Goal: Task Accomplishment & Management: Use online tool/utility

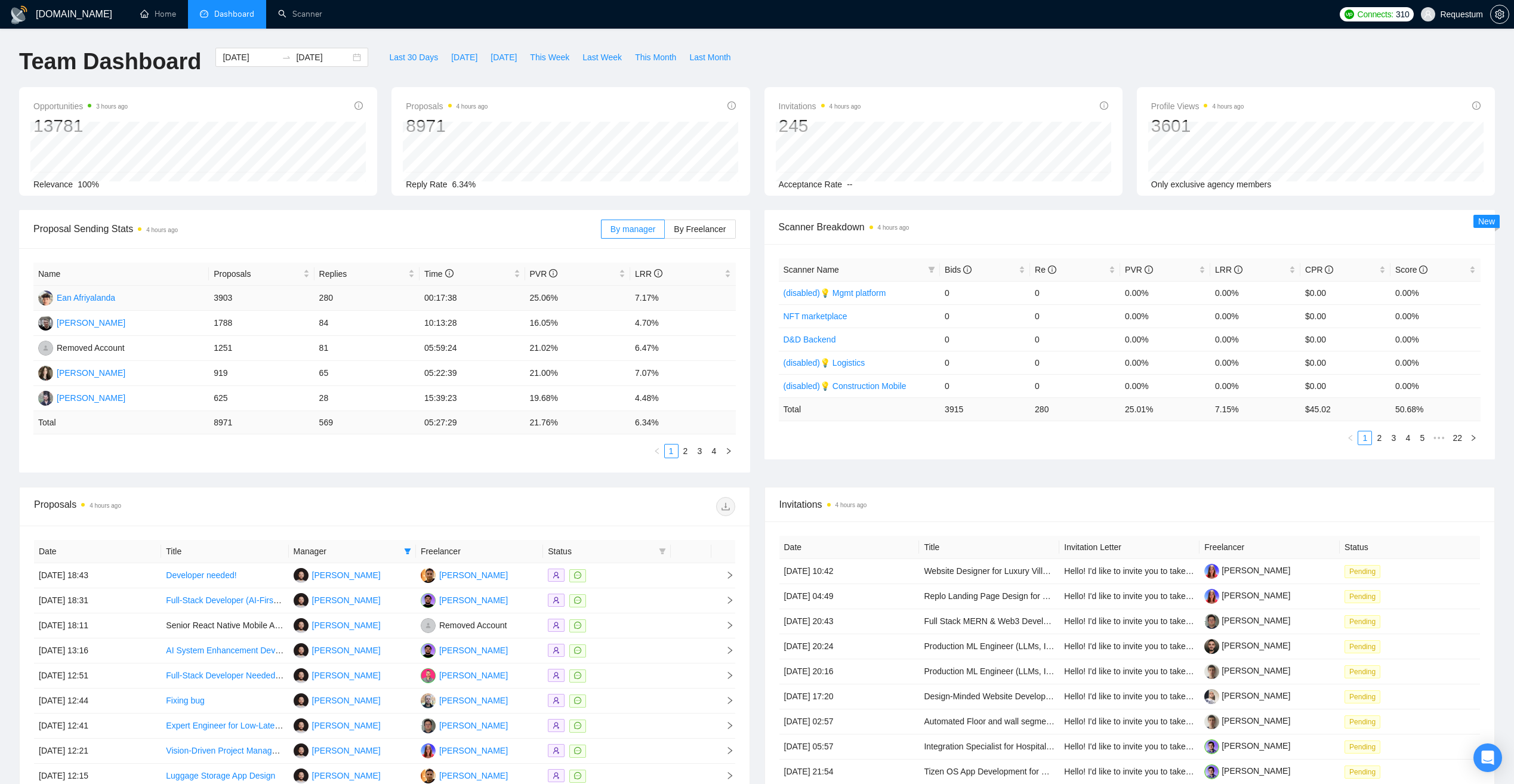
scroll to position [171, 0]
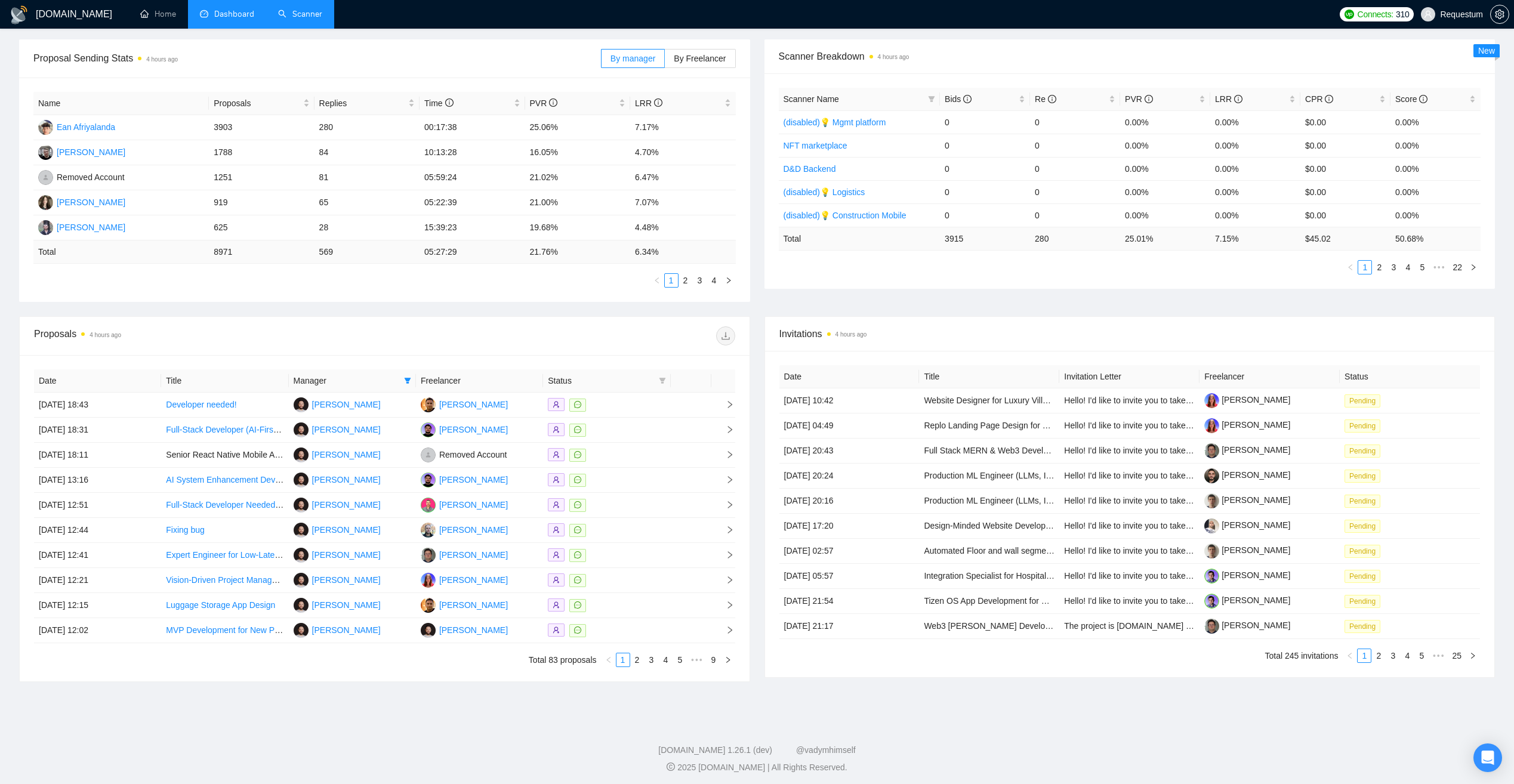
click at [295, 16] on link "Scanner" at bounding box center [300, 14] width 44 height 10
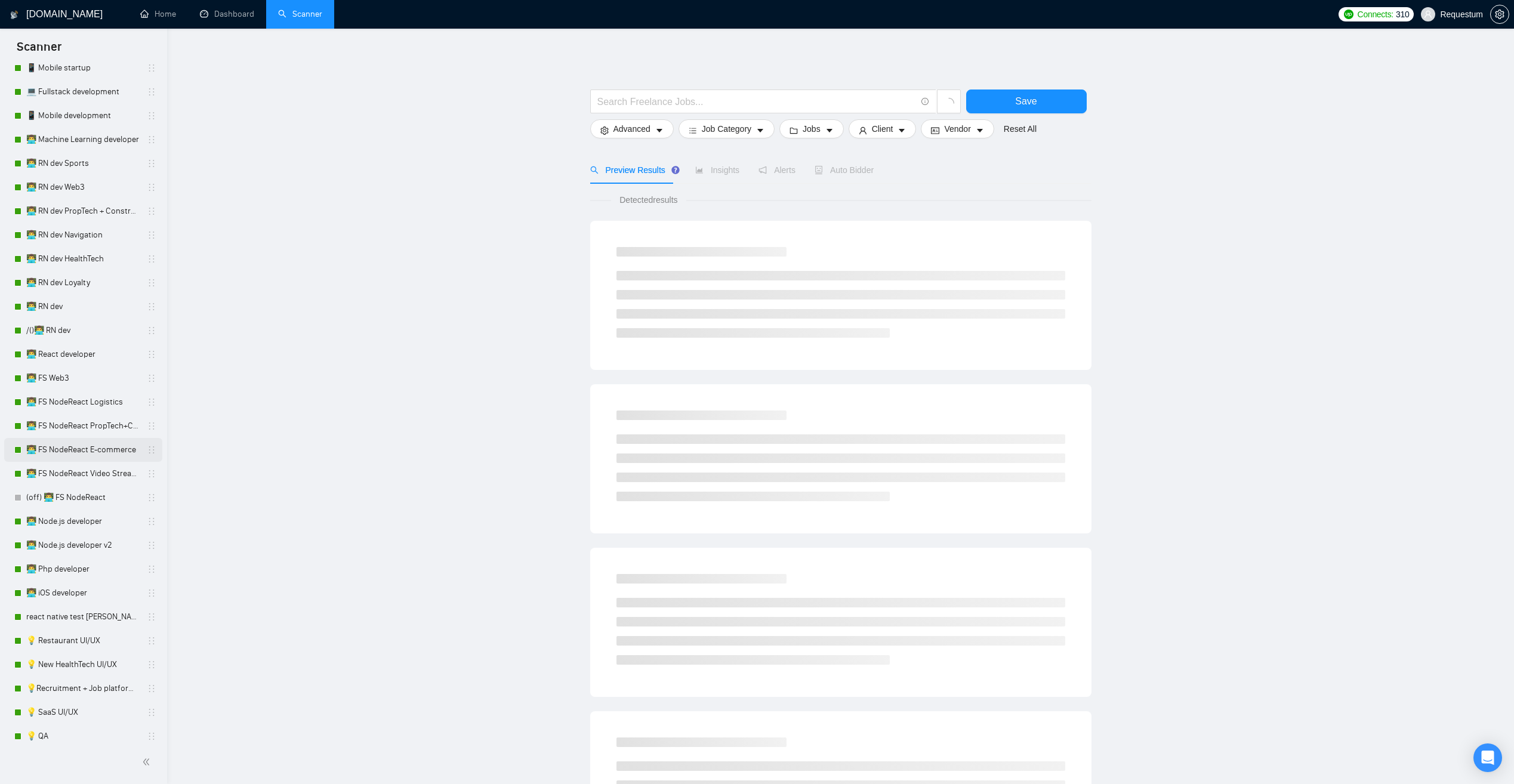
scroll to position [597, 0]
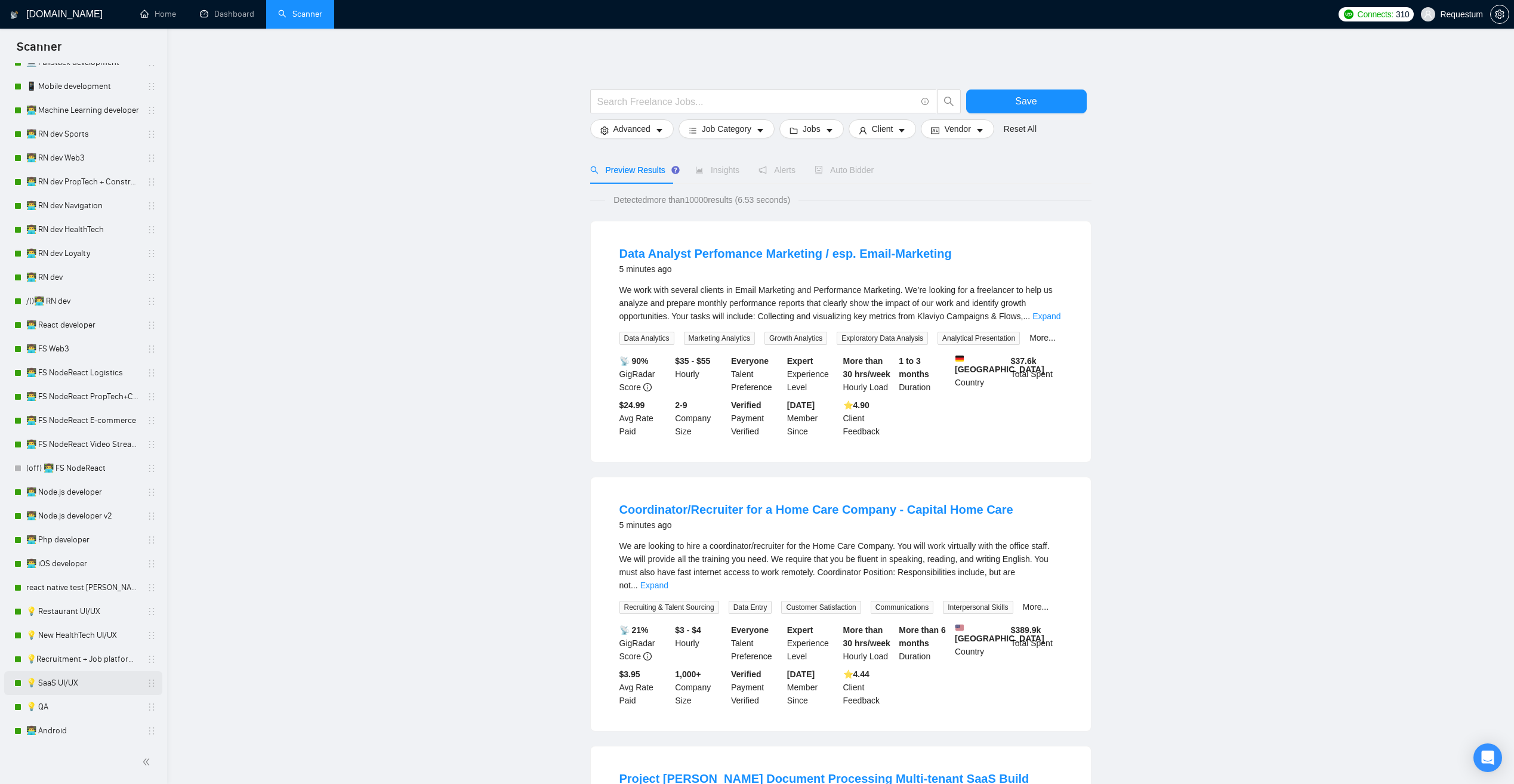
click at [99, 689] on link "💡 SaaS UI/UX" at bounding box center [83, 683] width 113 height 24
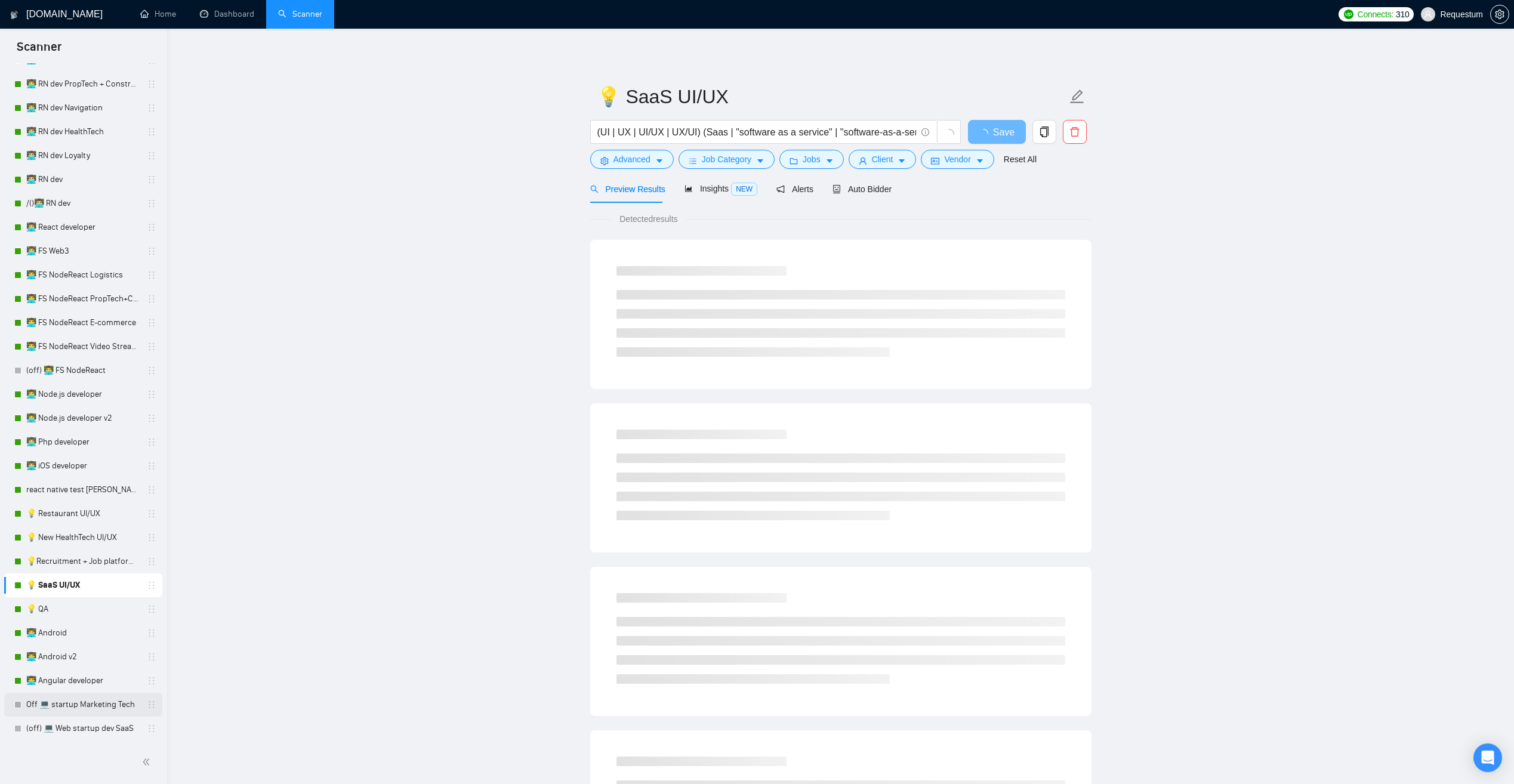
scroll to position [716, 0]
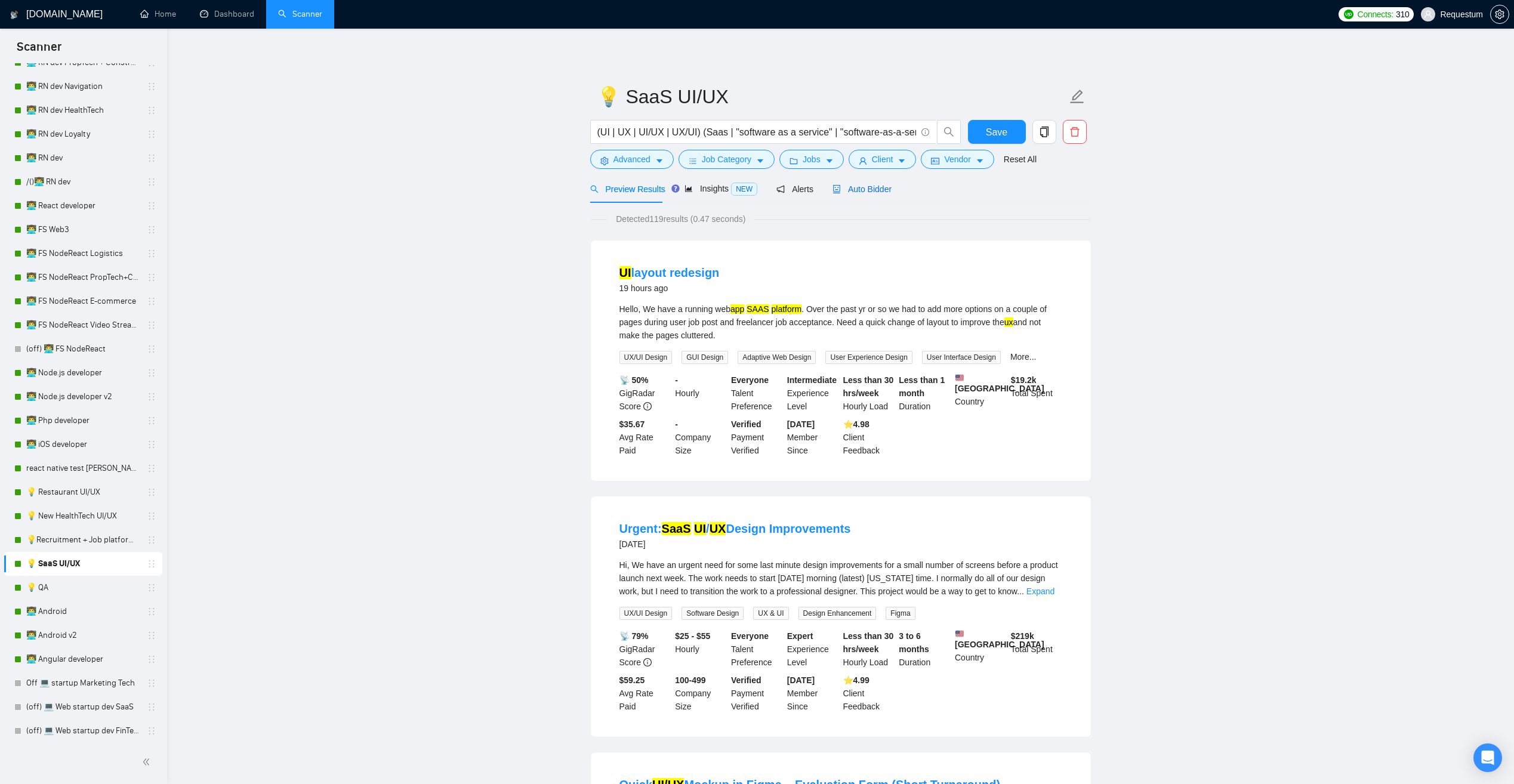
click at [850, 187] on span "Auto Bidder" at bounding box center [862, 189] width 59 height 10
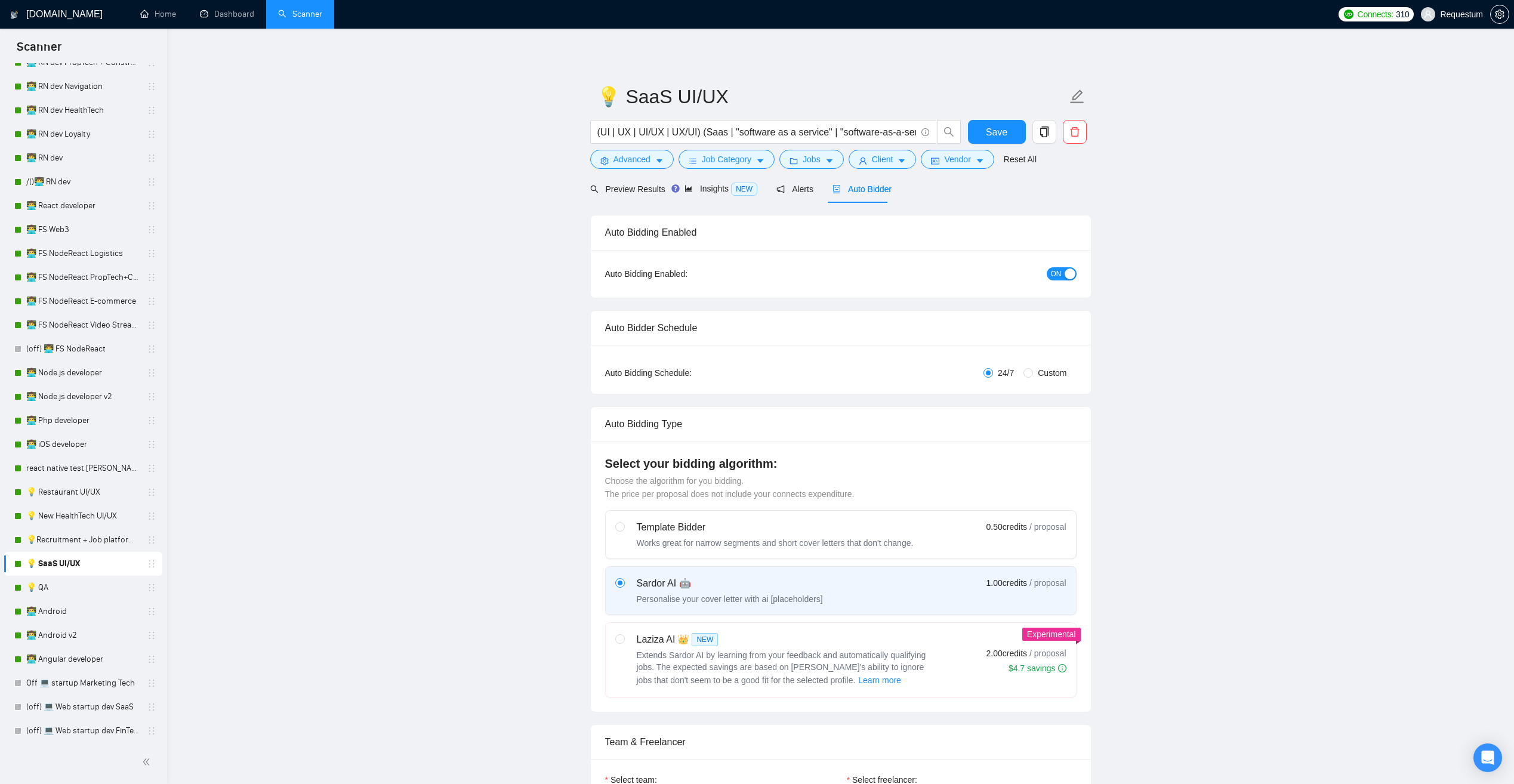
checkbox input "true"
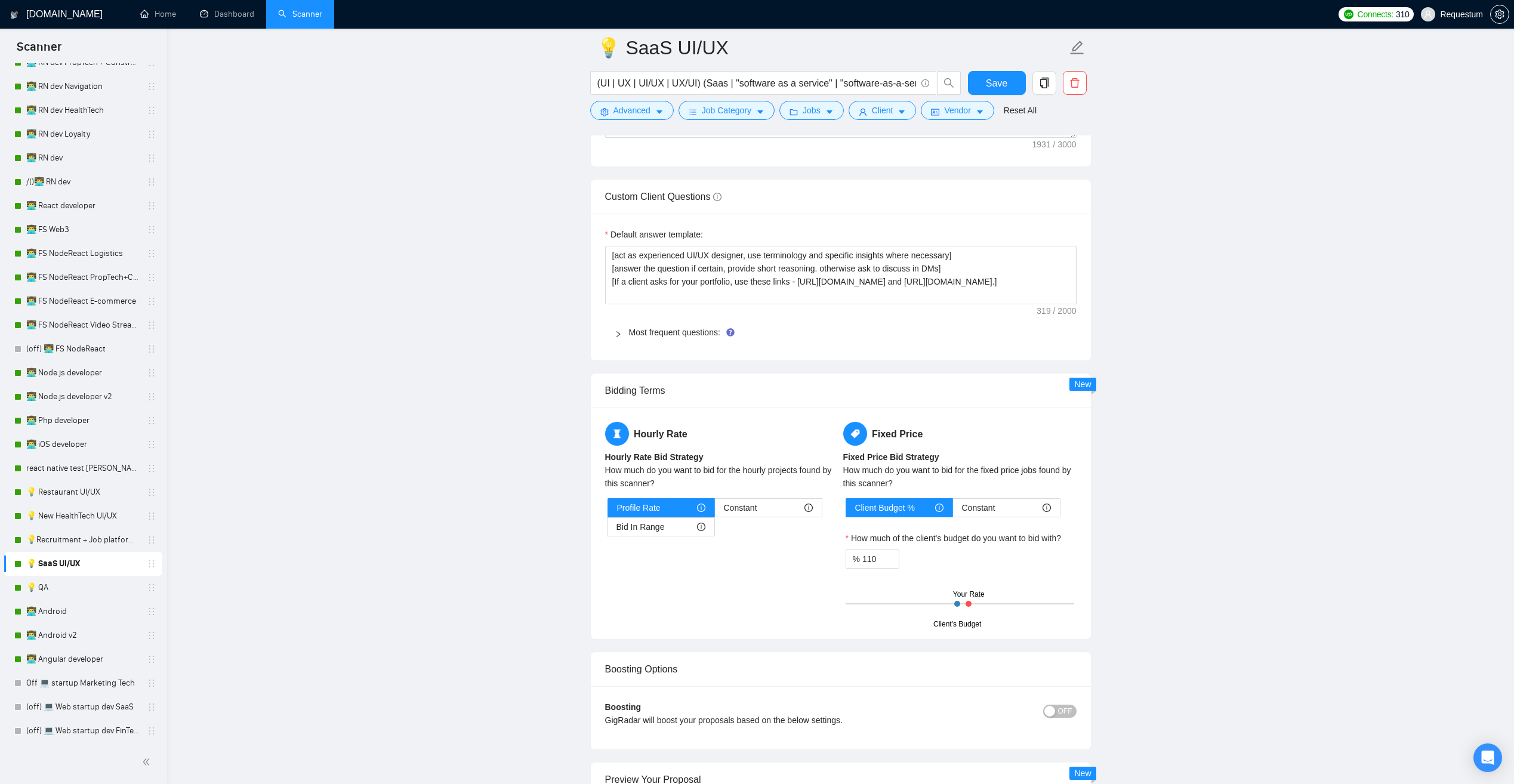
scroll to position [1790, 0]
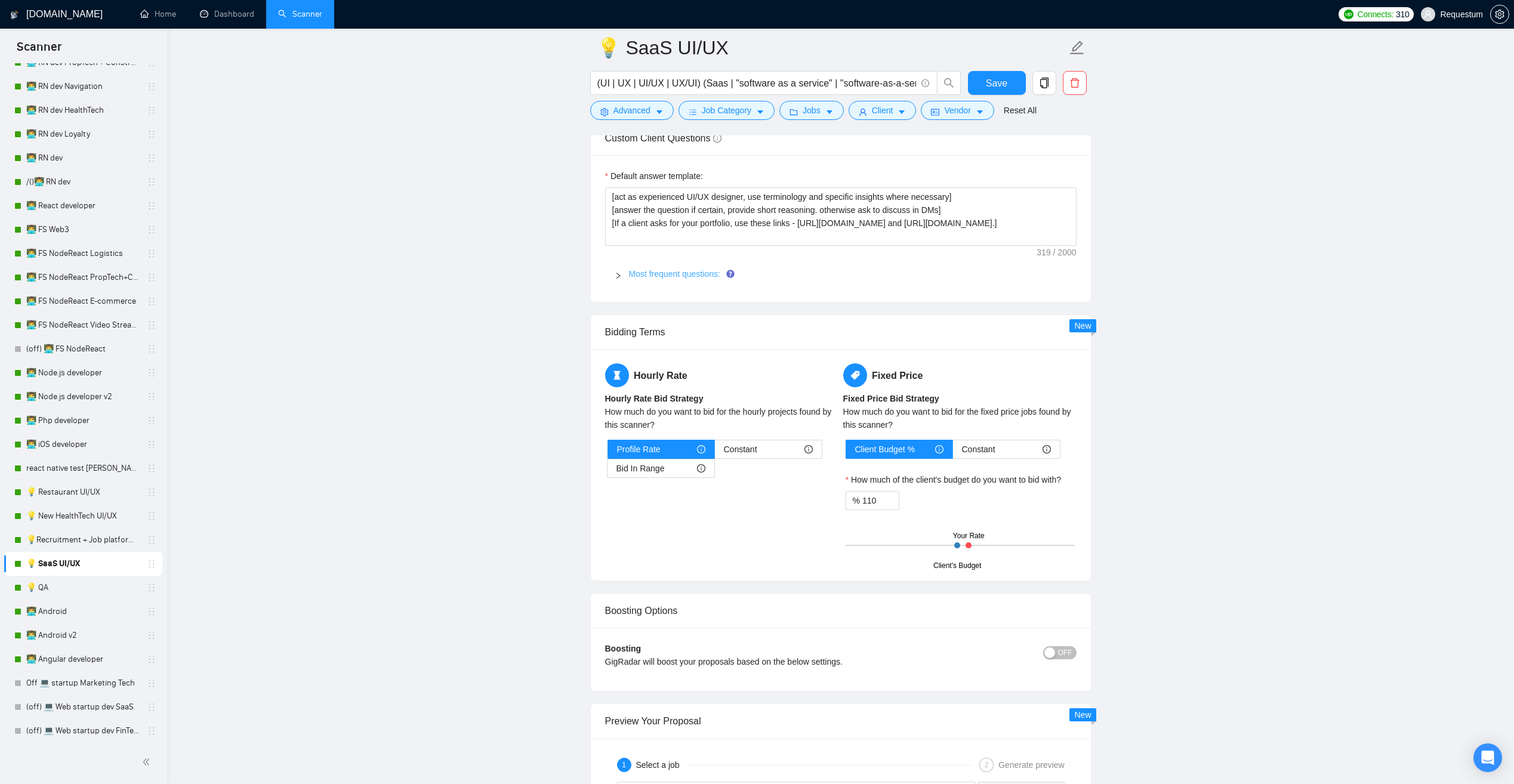
click at [670, 272] on link "Most frequent questions:" at bounding box center [675, 274] width 91 height 10
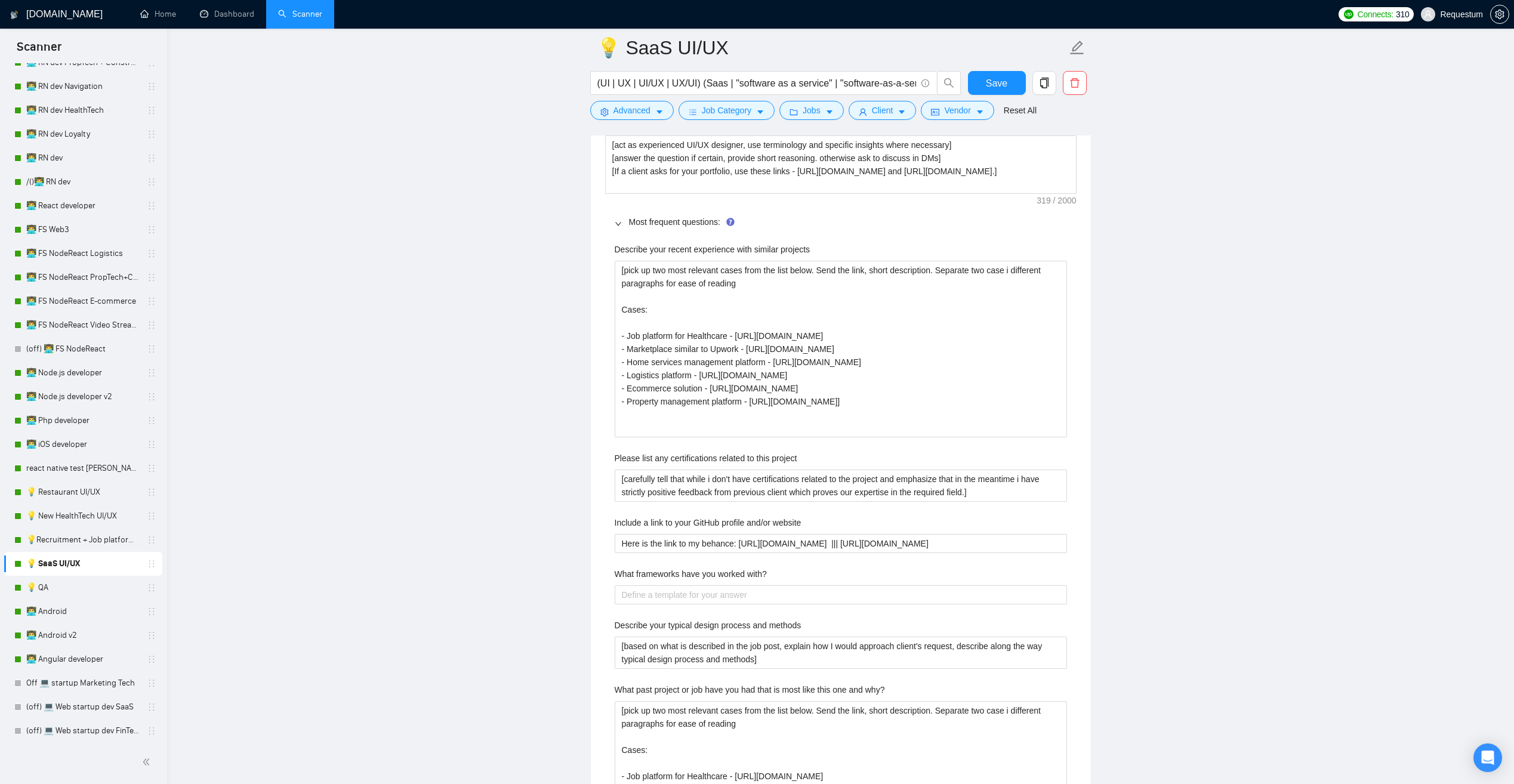
scroll to position [1850, 0]
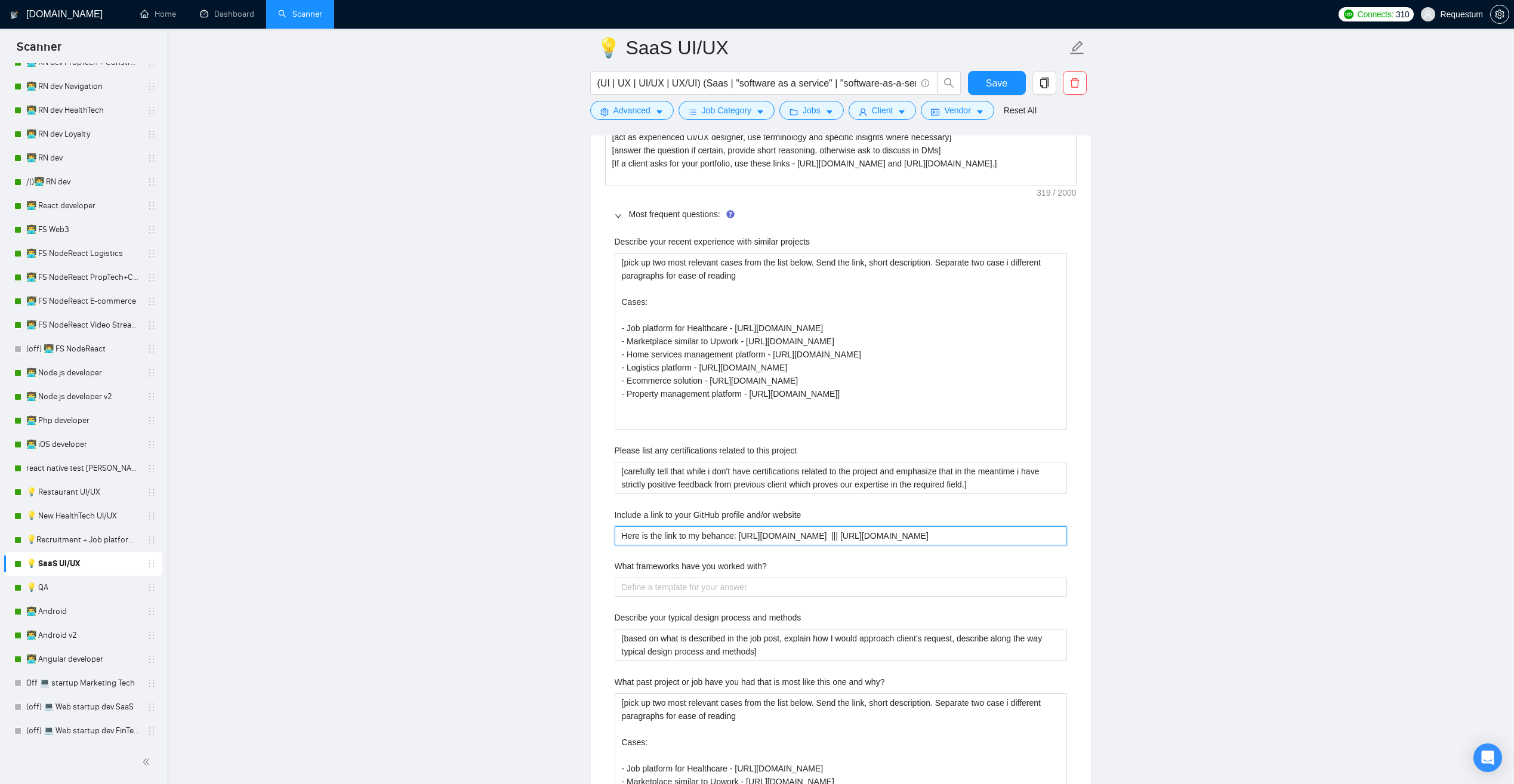
drag, startPoint x: 1033, startPoint y: 533, endPoint x: 560, endPoint y: 527, distance: 473.0
click at [560, 527] on main "💡 SaaS UI/UX (UI | UX | UI/UX | UX/UI) (Saas | "software as a service" | "softw…" at bounding box center [840, 576] width 1309 height 4758
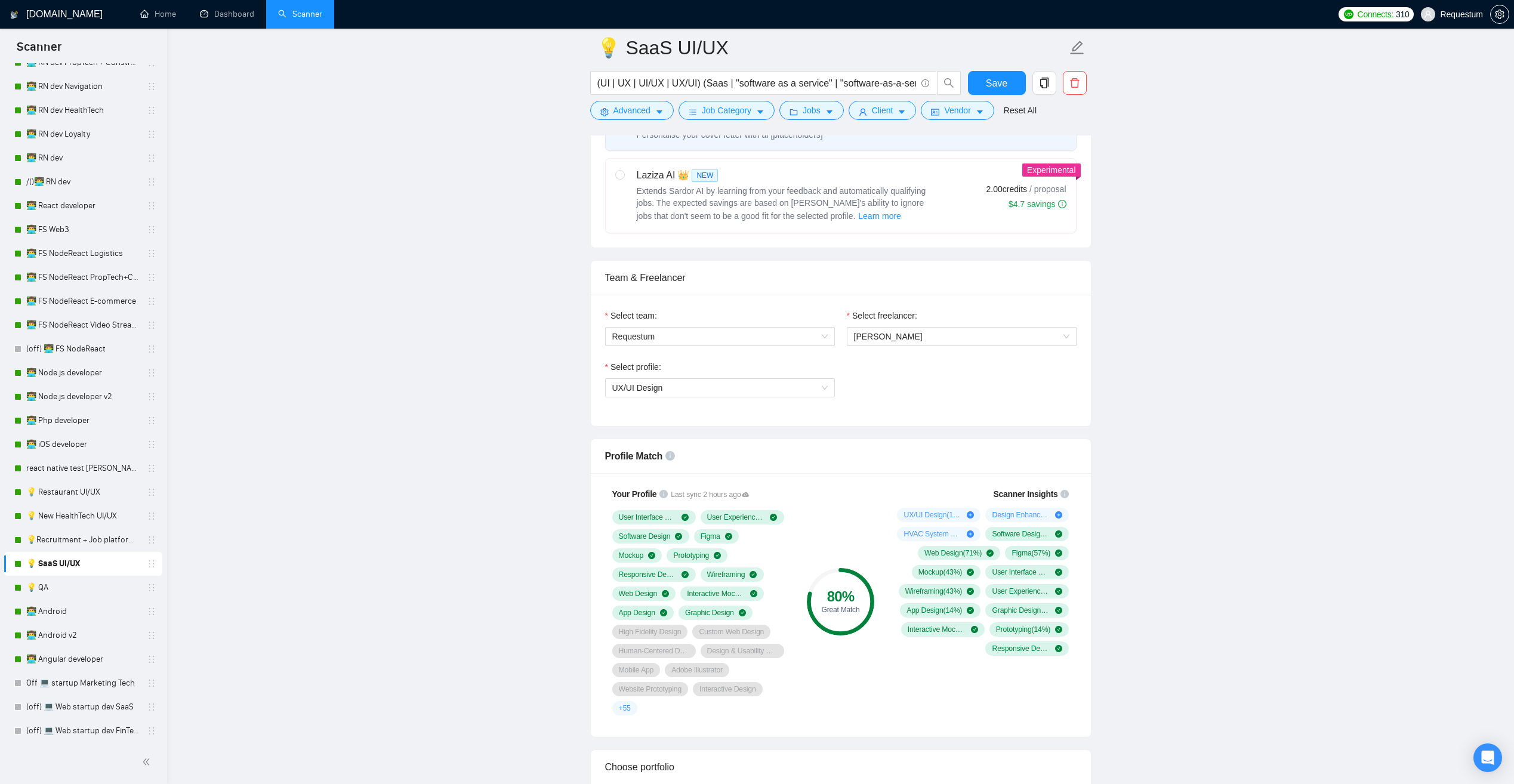
scroll to position [119, 0]
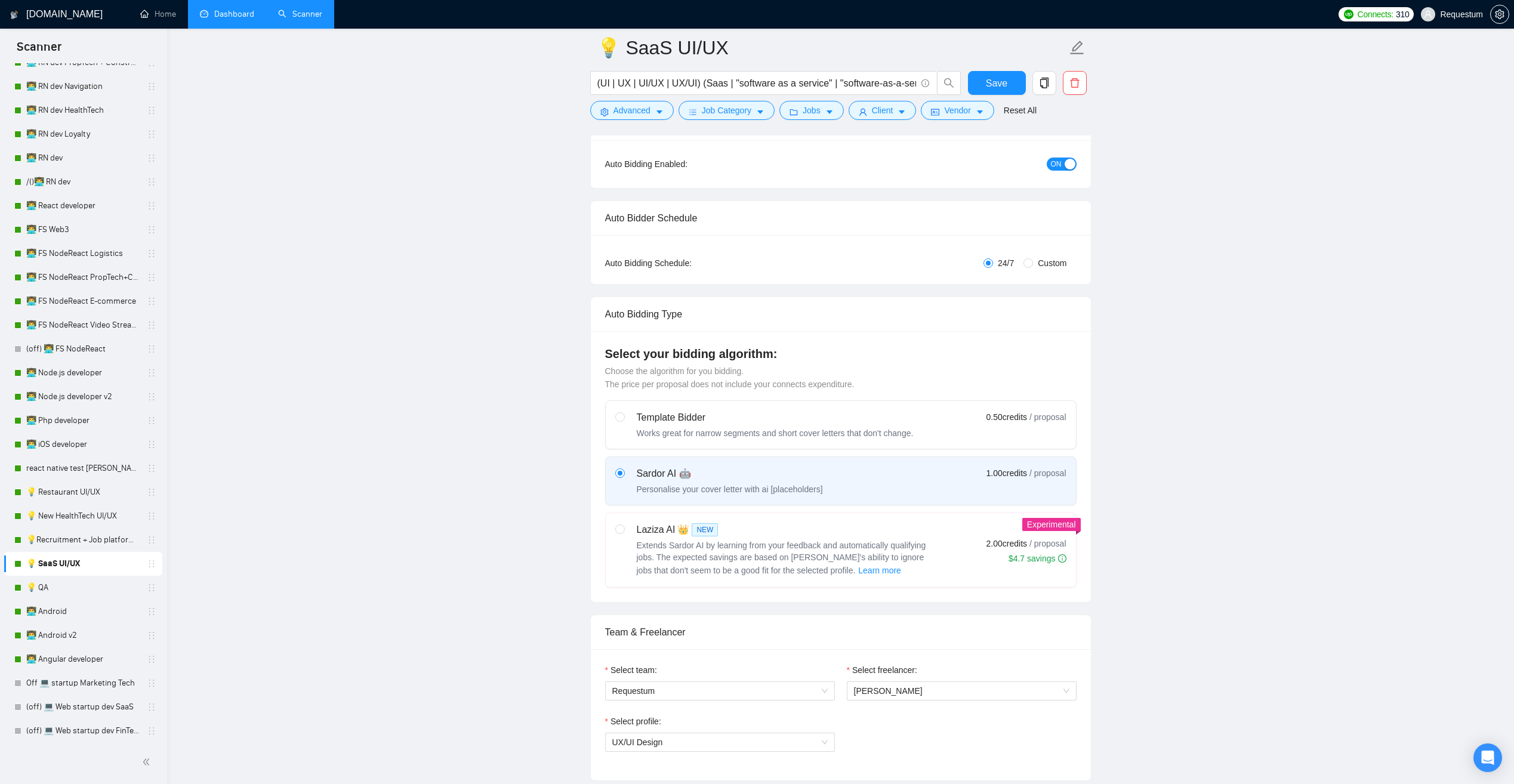
click at [231, 12] on link "Dashboard" at bounding box center [227, 14] width 55 height 10
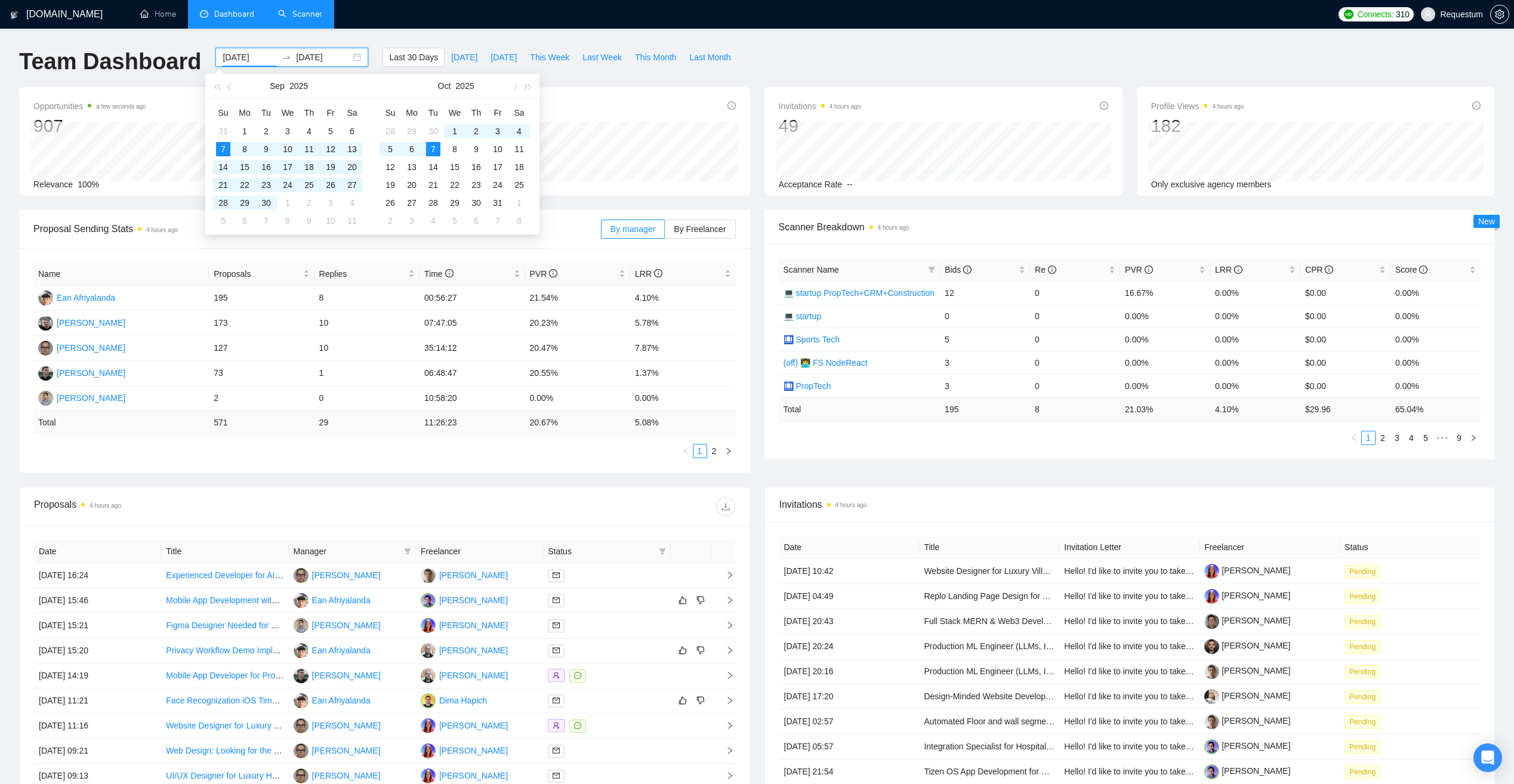
click at [230, 56] on input "[DATE]" at bounding box center [250, 57] width 55 height 13
click at [232, 85] on button "button" at bounding box center [230, 86] width 13 height 24
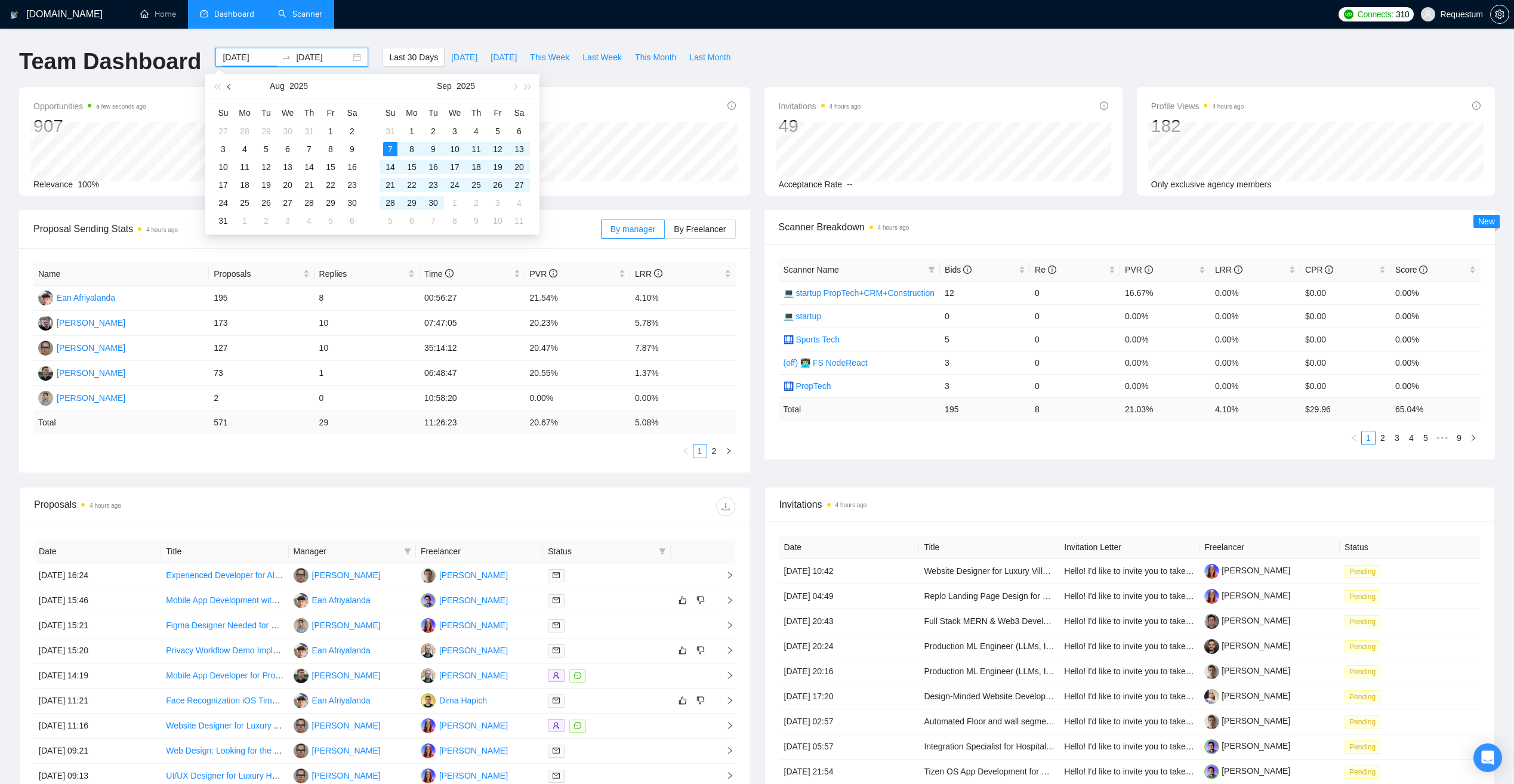
click at [232, 85] on button "button" at bounding box center [230, 86] width 13 height 24
type input "[DATE]"
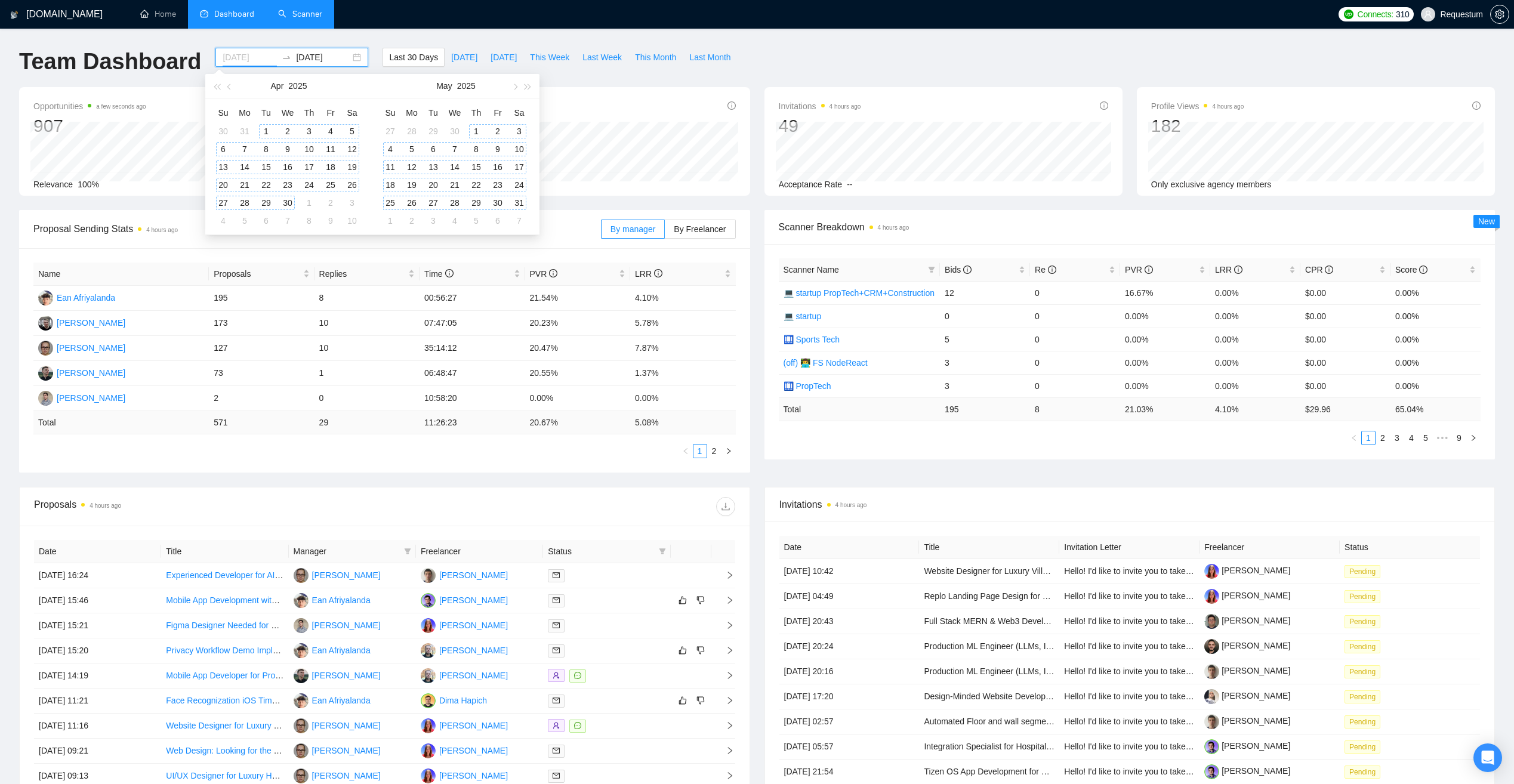
click at [267, 132] on div "1" at bounding box center [266, 131] width 14 height 14
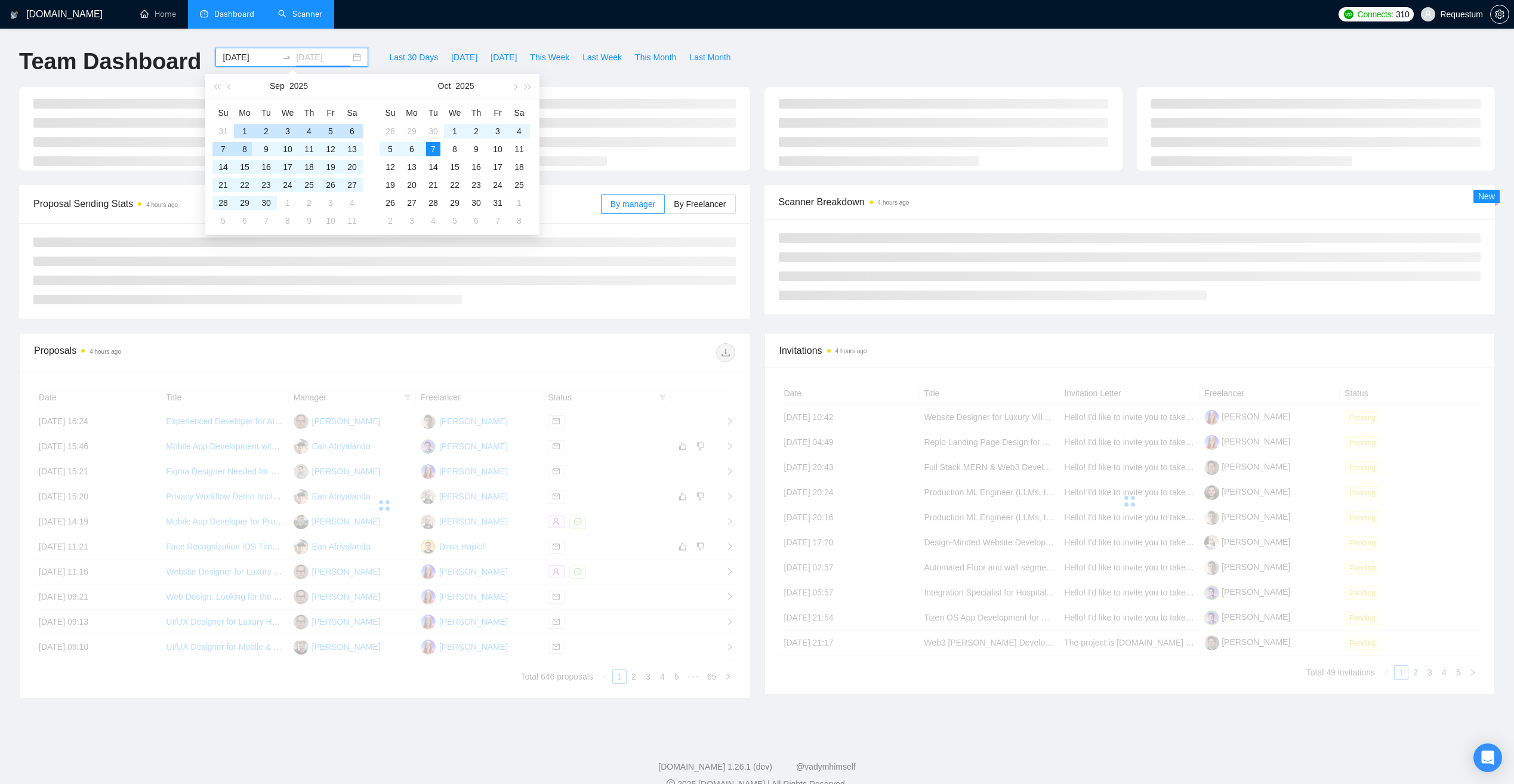
type input "[DATE]"
click at [263, 351] on div "Proposals 4 hours ago" at bounding box center [209, 353] width 350 height 19
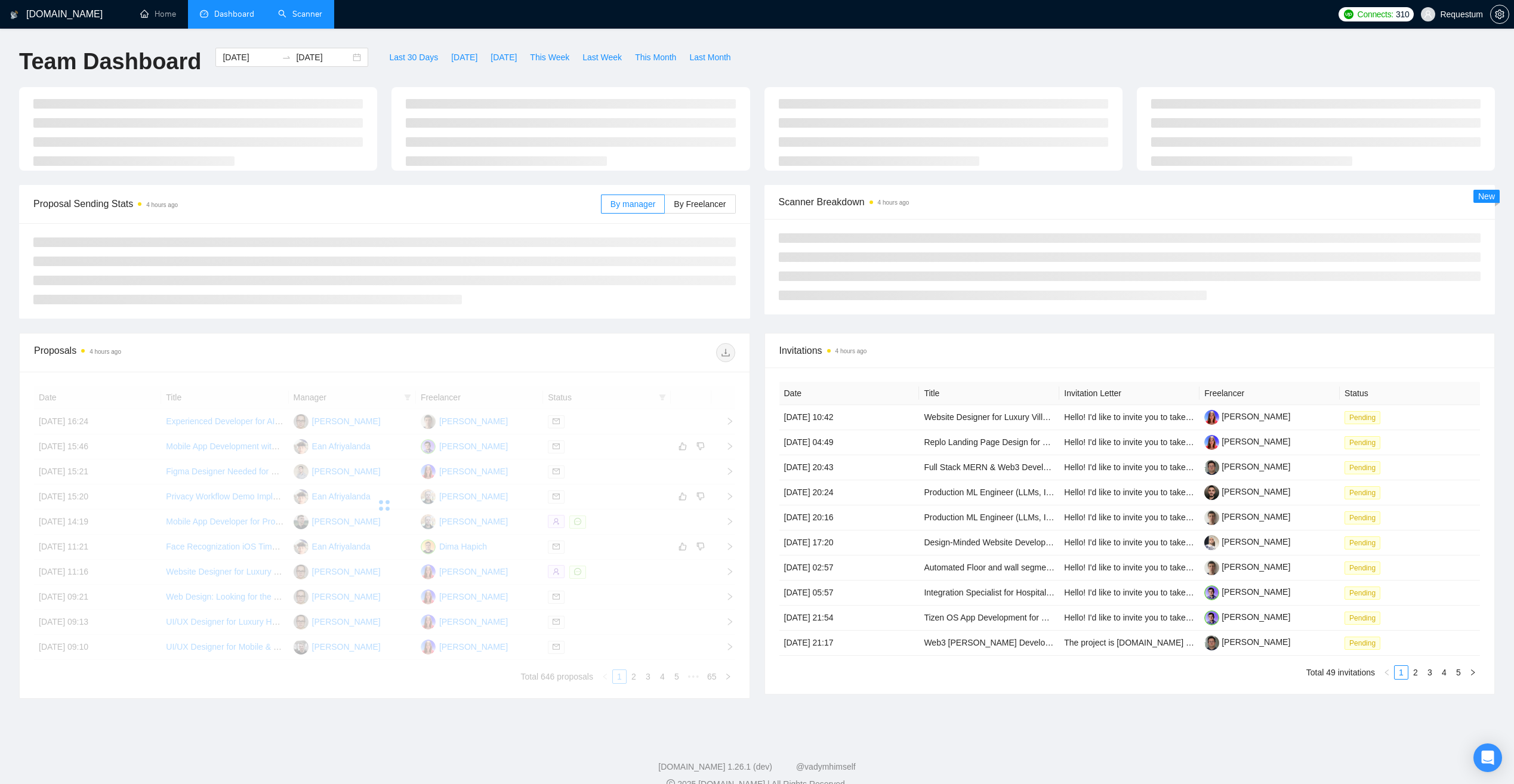
click at [403, 402] on div at bounding box center [384, 505] width 701 height 238
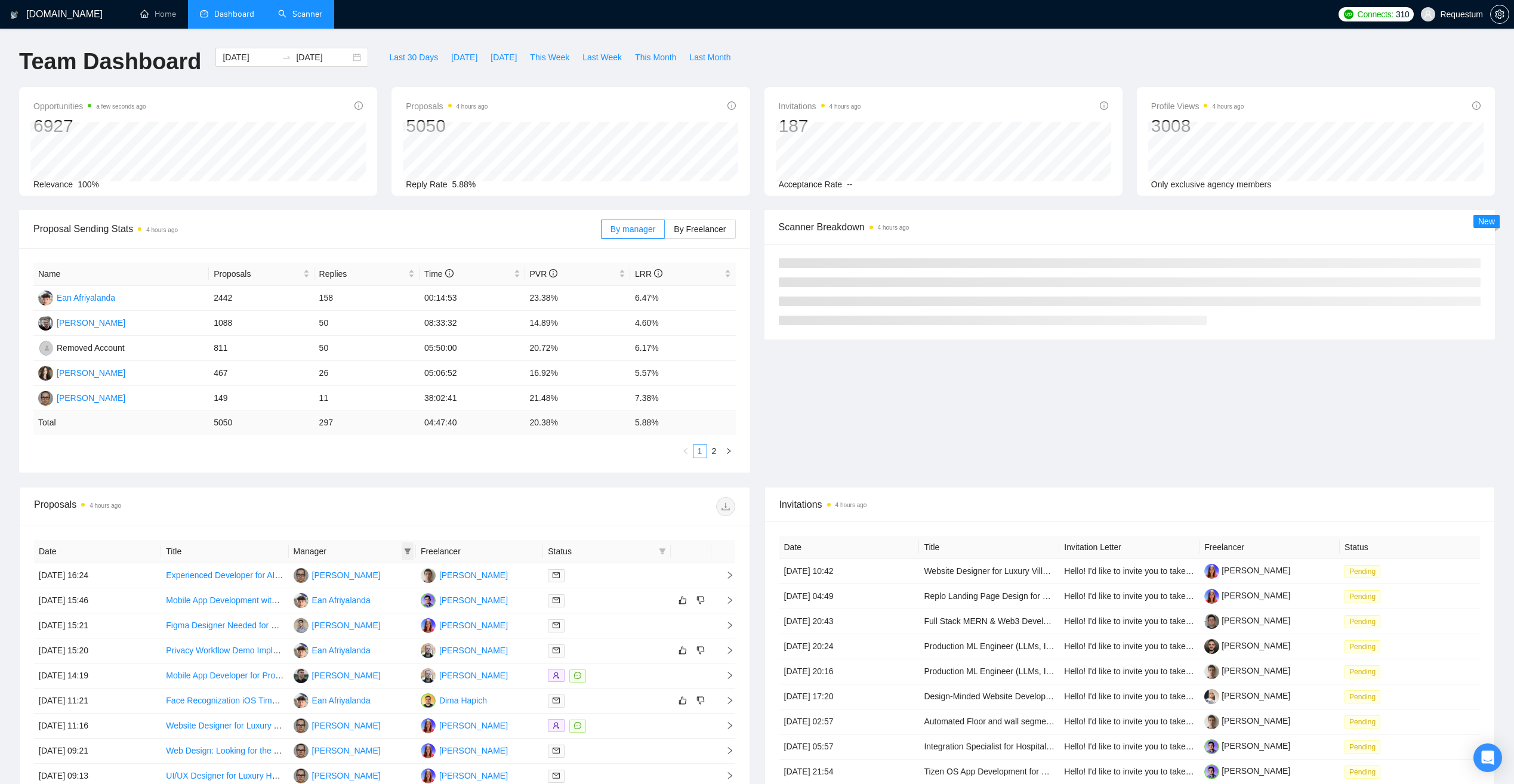
click at [410, 549] on icon "filter" at bounding box center [408, 551] width 7 height 6
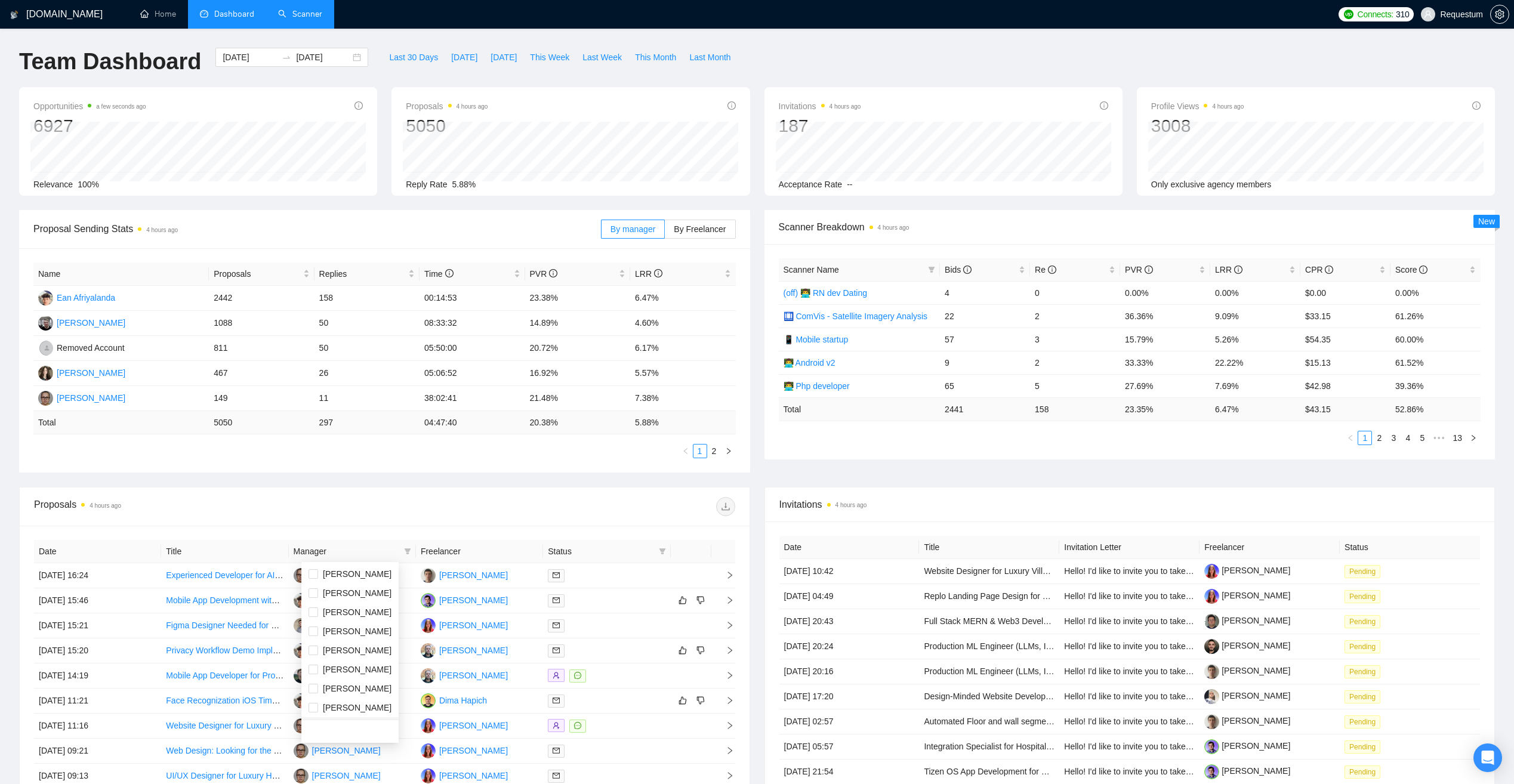
scroll to position [114, 0]
click at [372, 706] on span "[PERSON_NAME]" at bounding box center [357, 708] width 69 height 10
checkbox input "true"
click at [437, 509] on div at bounding box center [559, 507] width 350 height 19
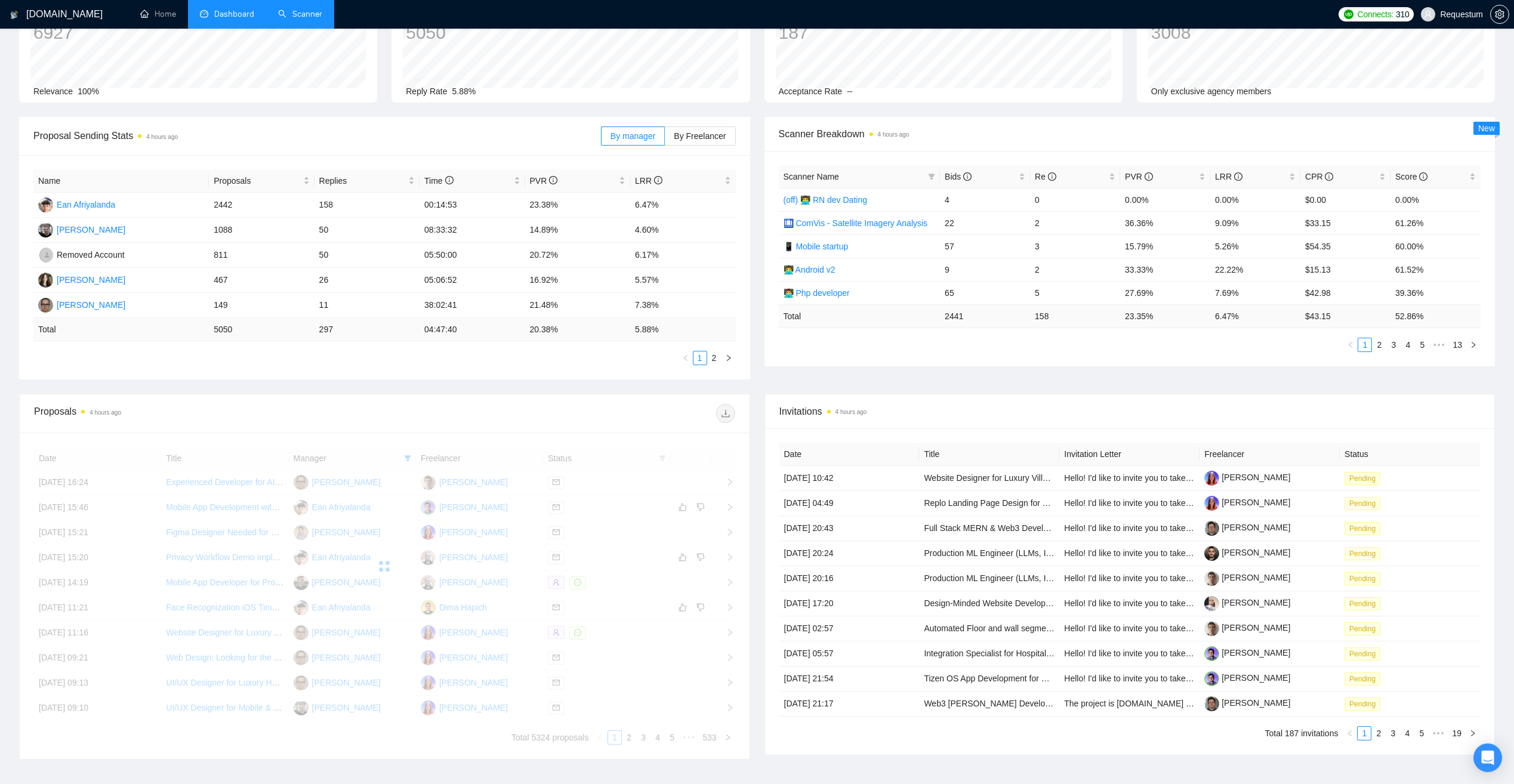
scroll to position [119, 0]
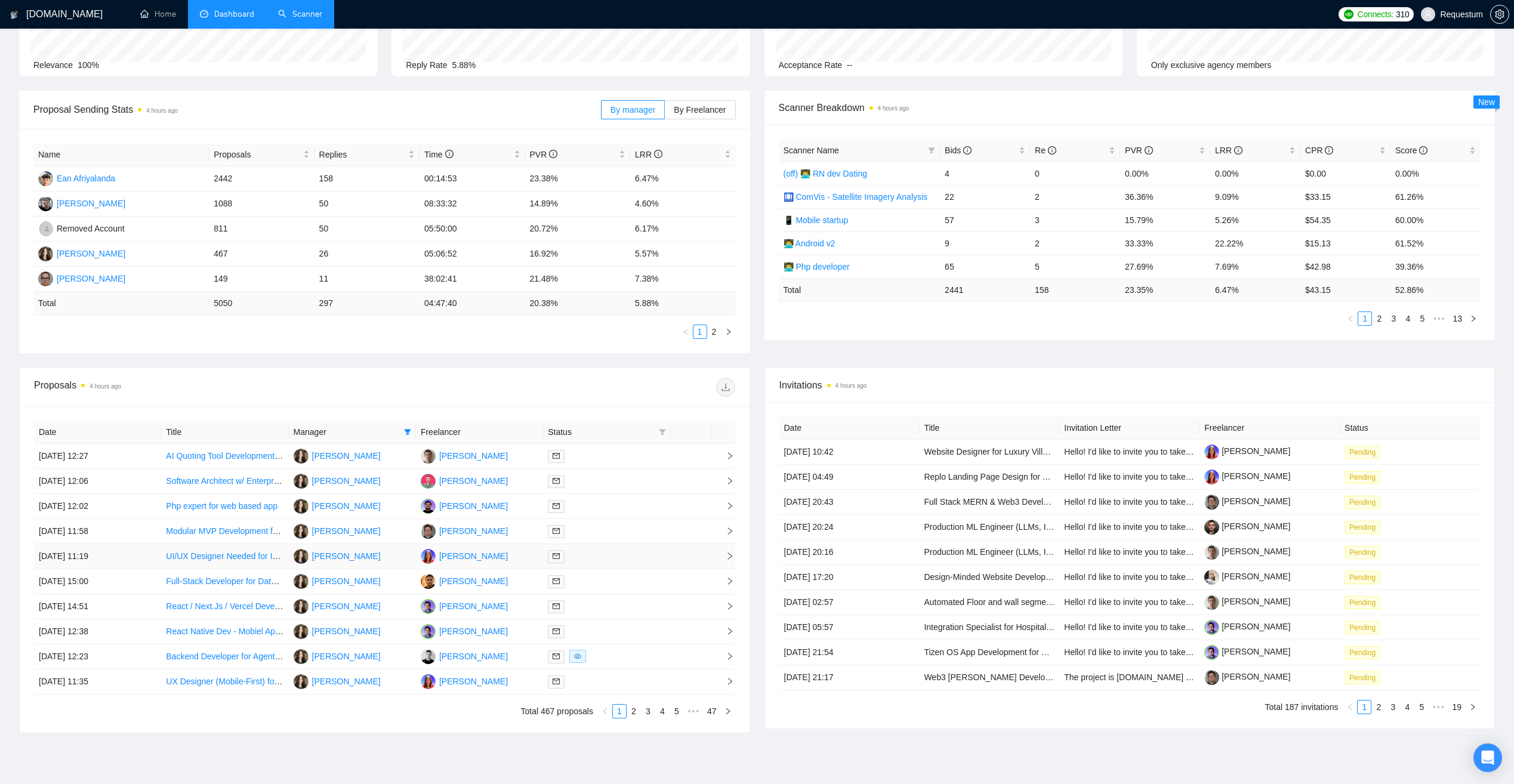
click at [610, 559] on div at bounding box center [606, 556] width 118 height 14
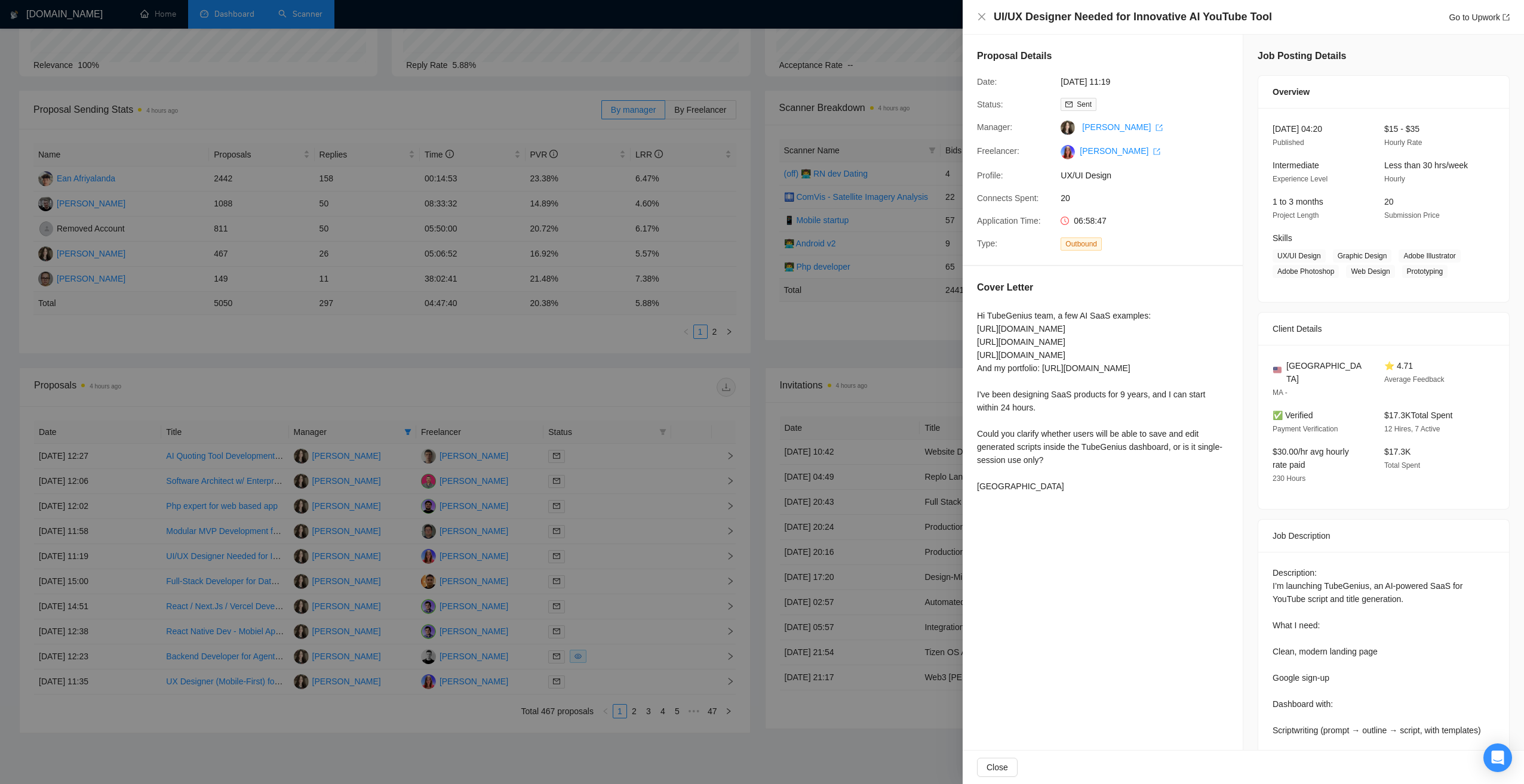
click at [433, 725] on div at bounding box center [762, 392] width 1524 height 784
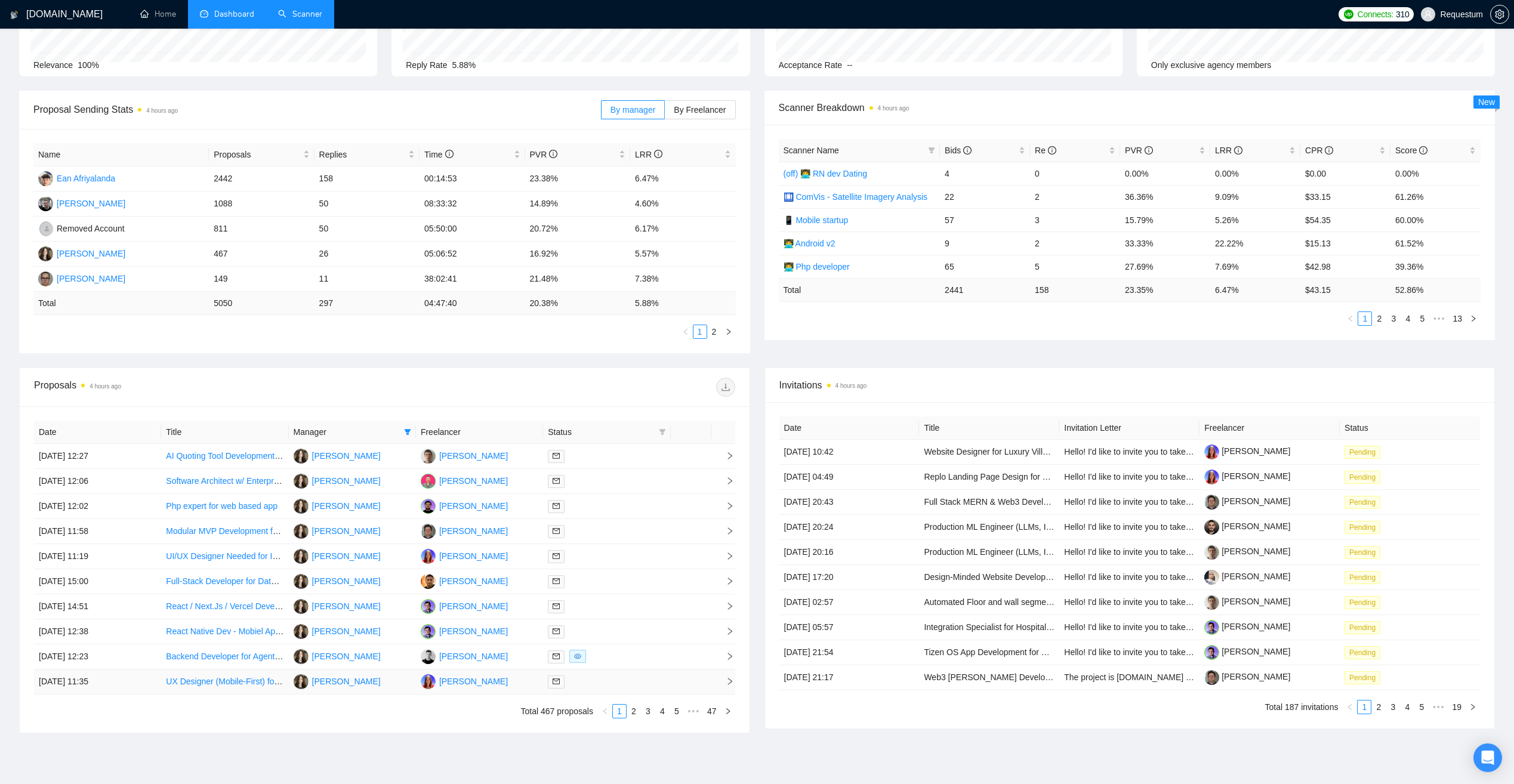
click at [515, 686] on td "[PERSON_NAME]" at bounding box center [480, 682] width 127 height 25
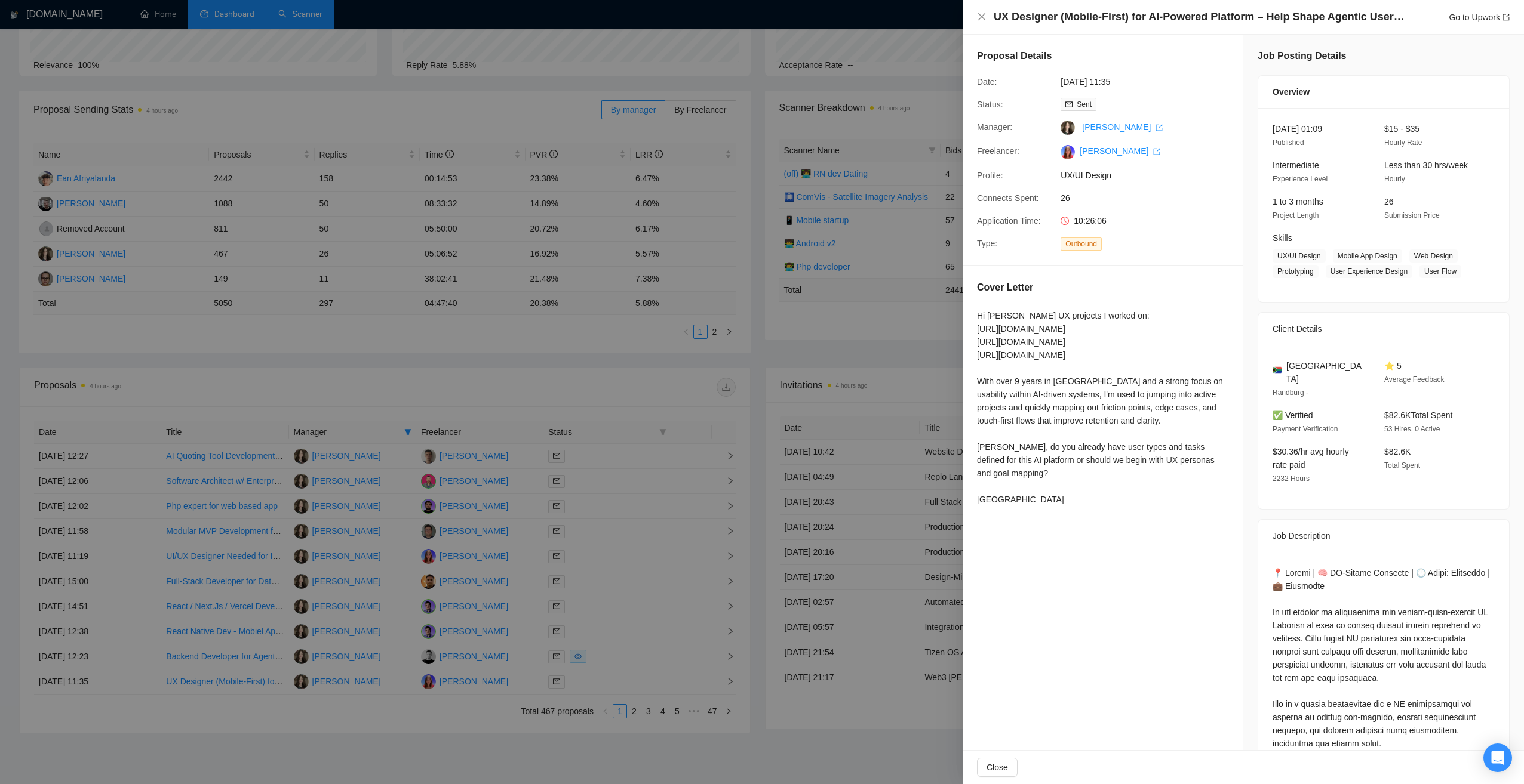
click at [673, 757] on div at bounding box center [762, 392] width 1524 height 784
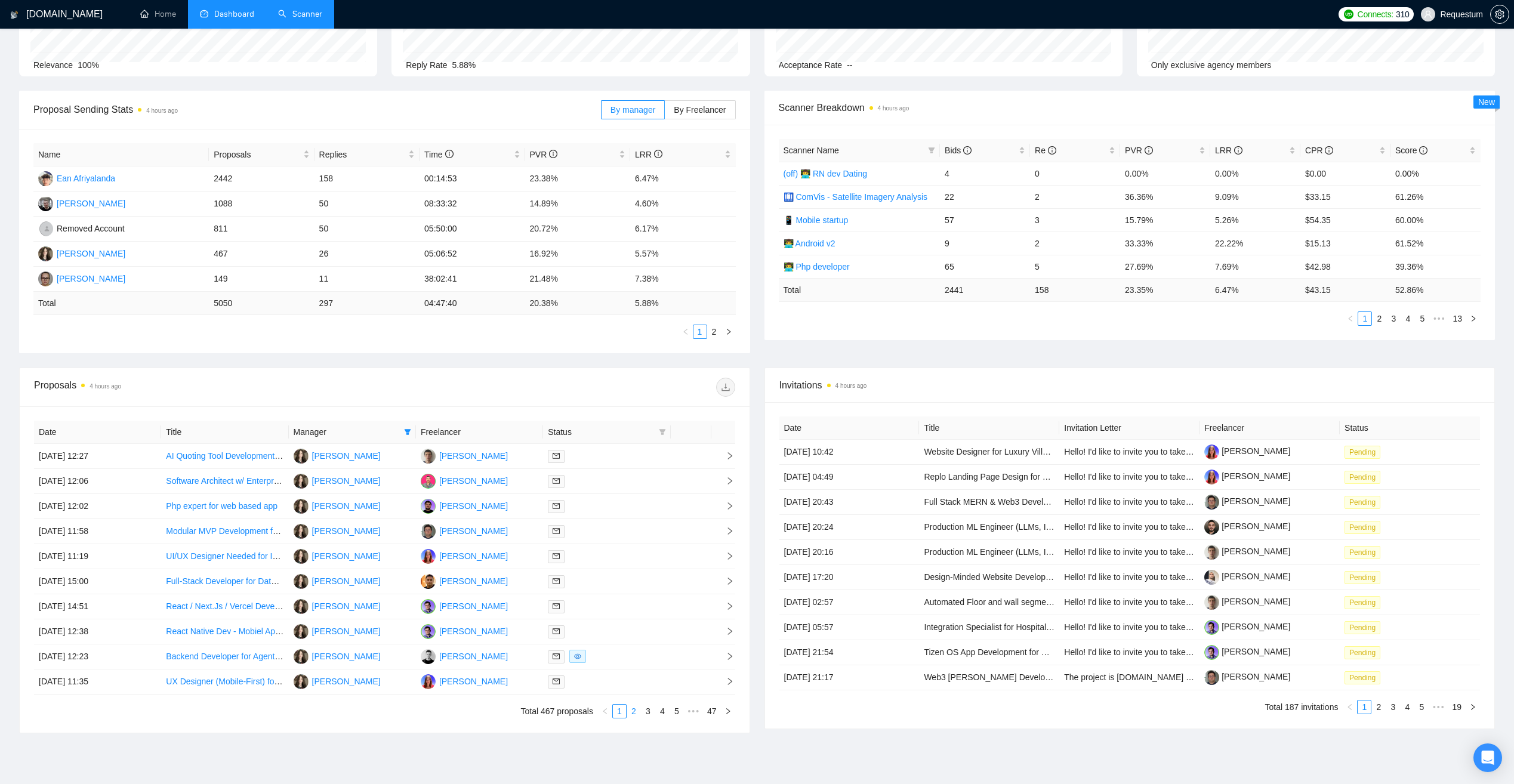
click at [633, 711] on link "2" at bounding box center [634, 711] width 13 height 13
click at [640, 529] on div at bounding box center [606, 531] width 118 height 14
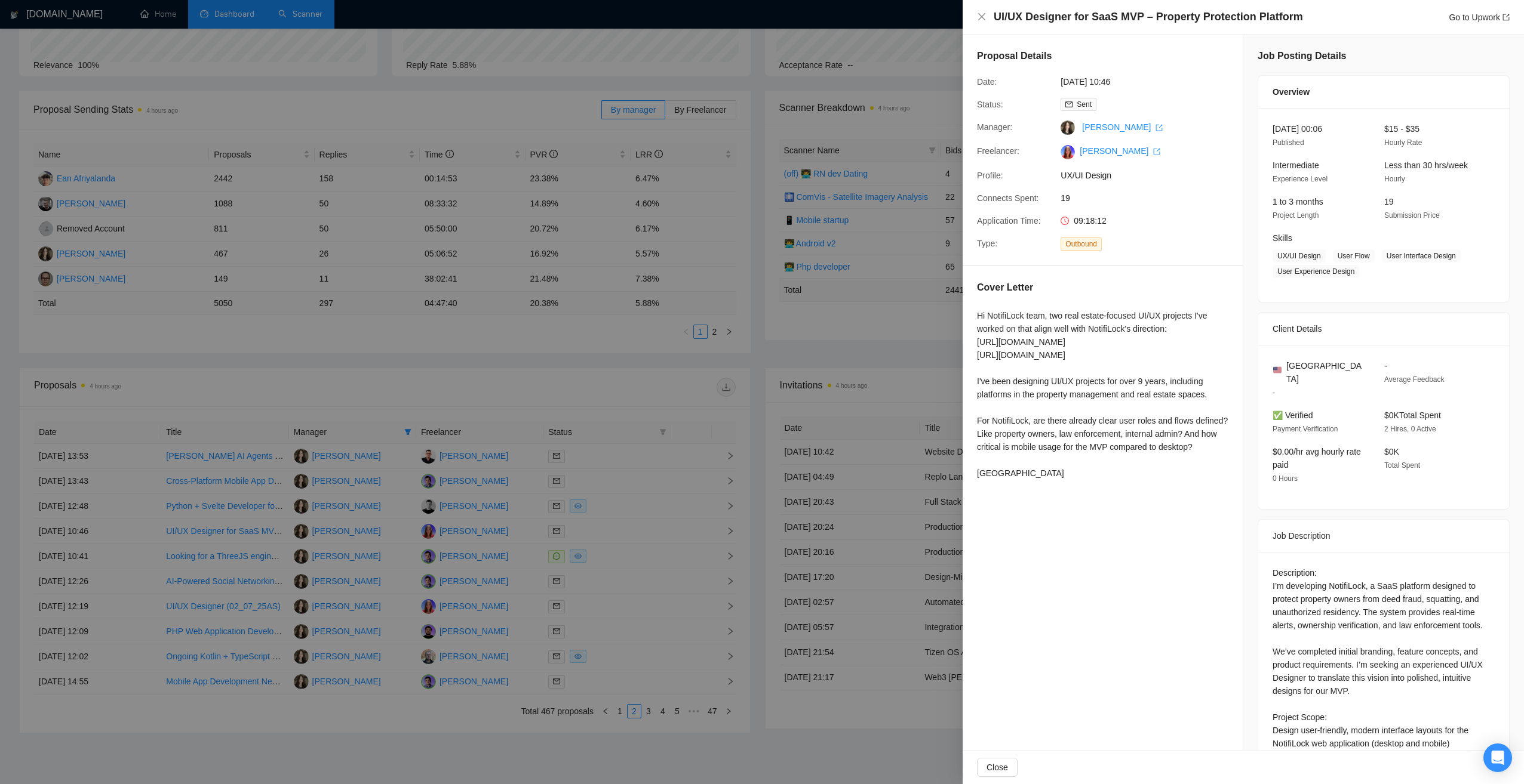
click at [455, 726] on div at bounding box center [762, 392] width 1524 height 784
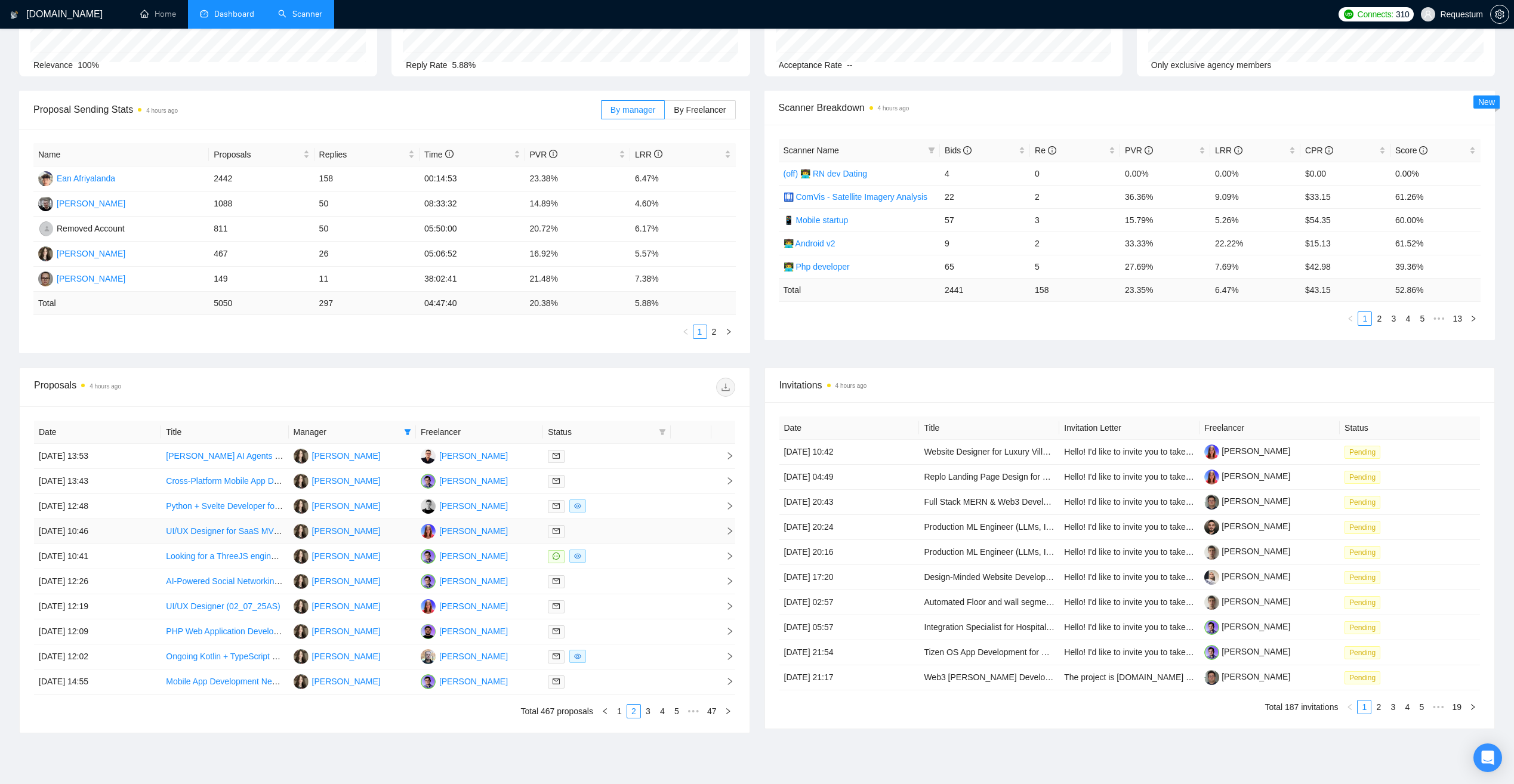
click at [625, 533] on div at bounding box center [606, 531] width 118 height 14
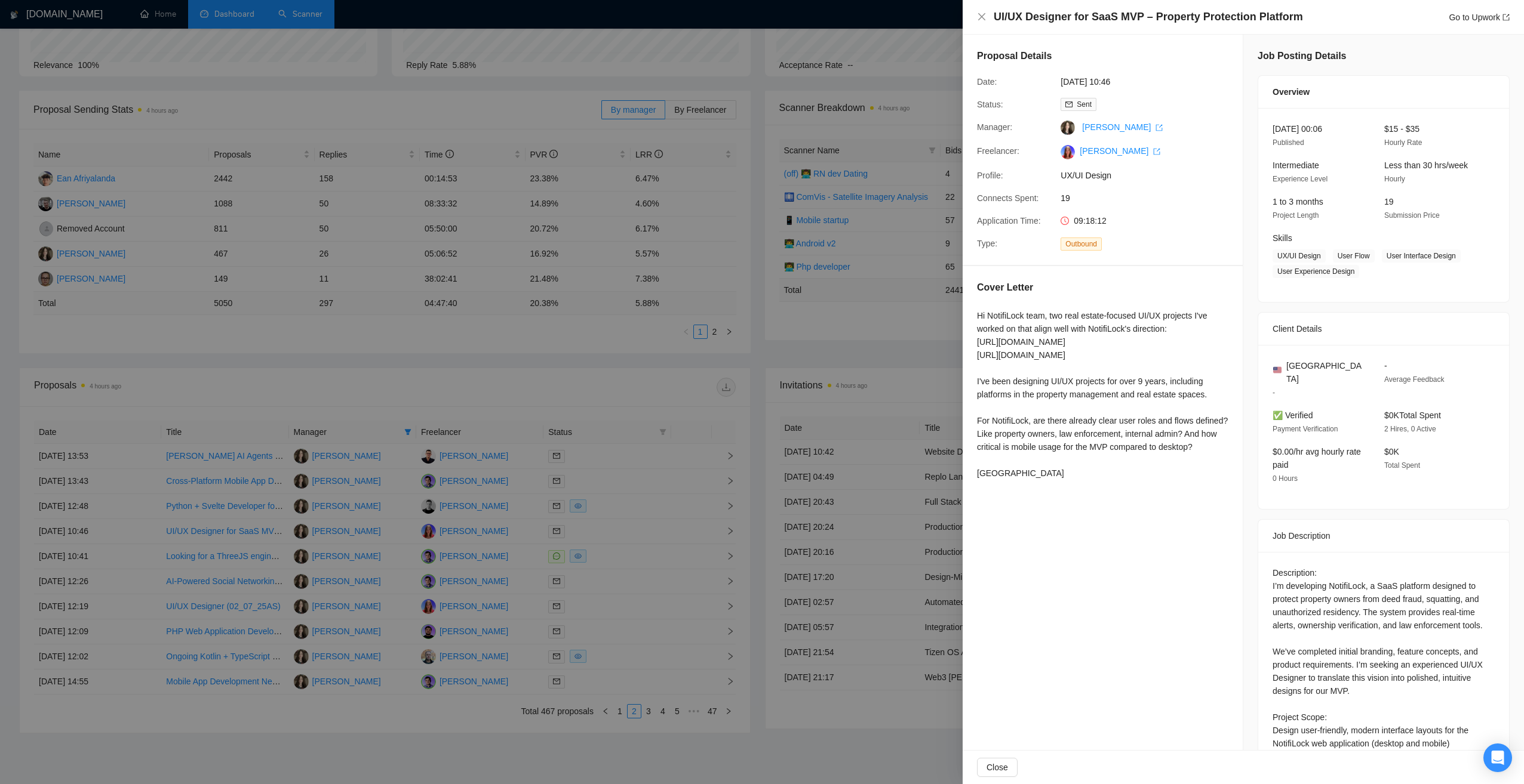
click at [633, 407] on div at bounding box center [762, 392] width 1524 height 784
